Goal: Task Accomplishment & Management: Use online tool/utility

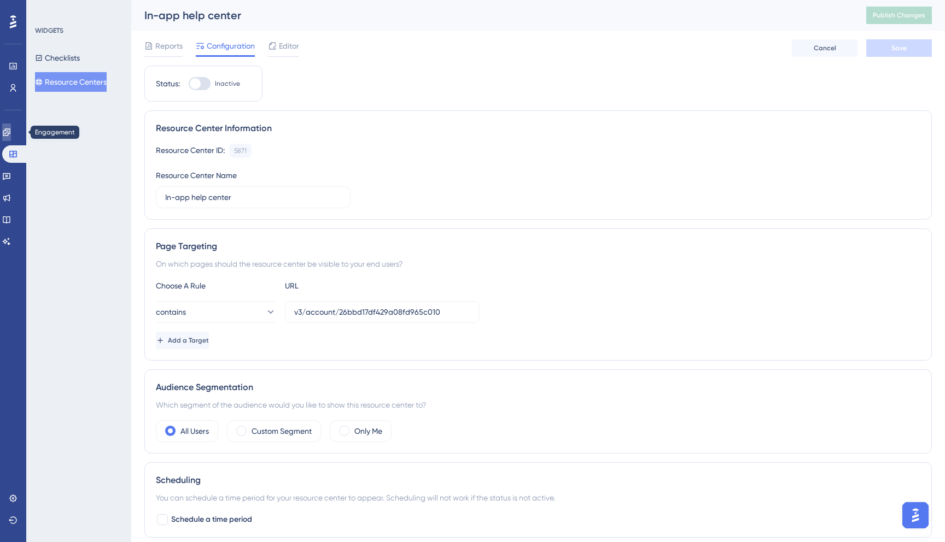
click at [10, 137] on link at bounding box center [6, 132] width 9 height 17
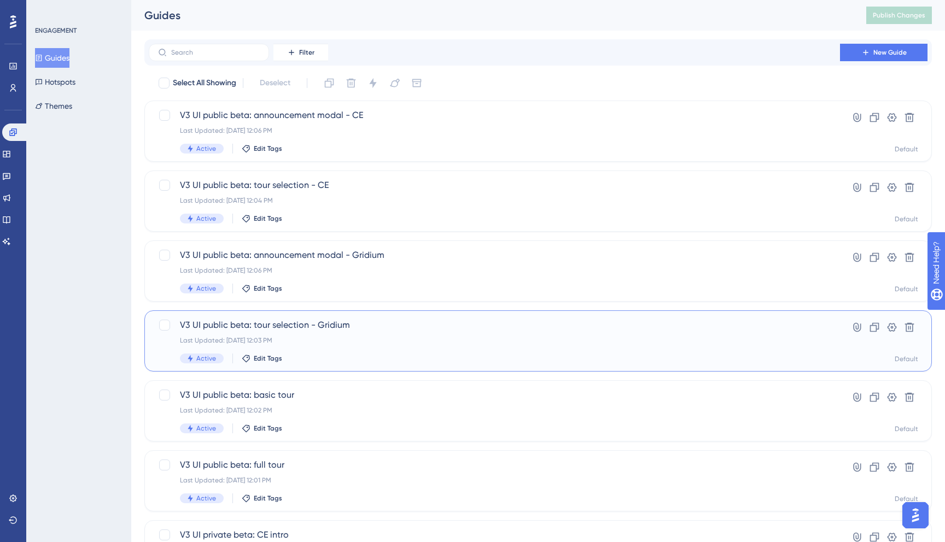
click at [319, 329] on span "V3 UI public beta: tour selection - Gridium" at bounding box center [494, 325] width 629 height 13
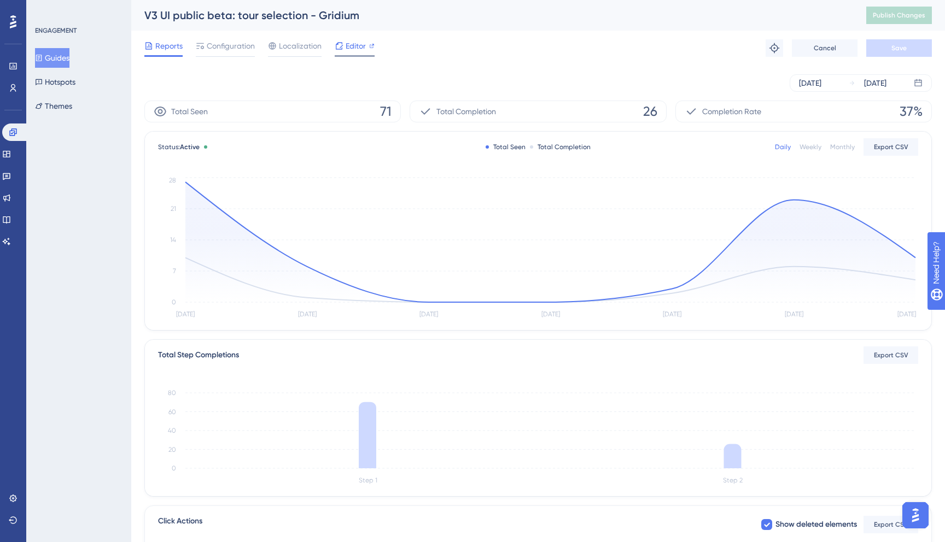
click at [351, 49] on span "Editor" at bounding box center [355, 45] width 20 height 13
